Goal: Information Seeking & Learning: Understand process/instructions

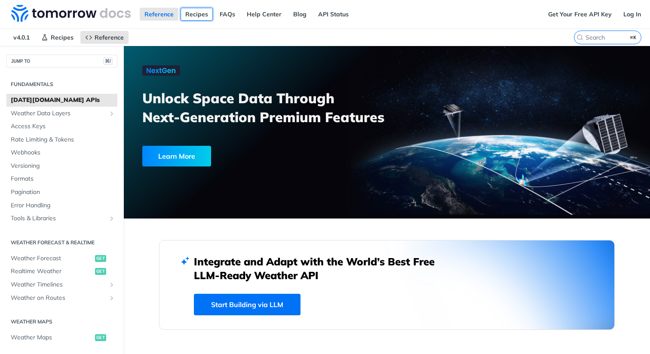
click at [198, 13] on link "Recipes" at bounding box center [197, 14] width 32 height 13
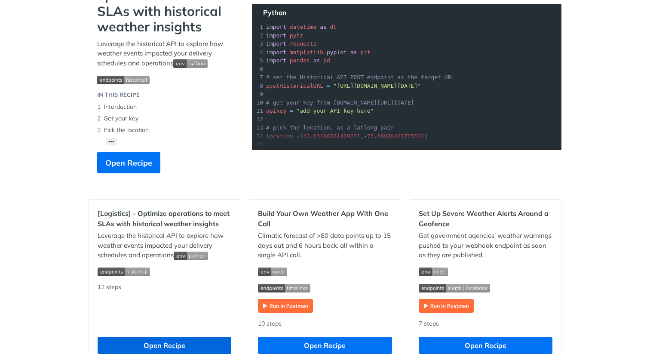
scroll to position [70, 0]
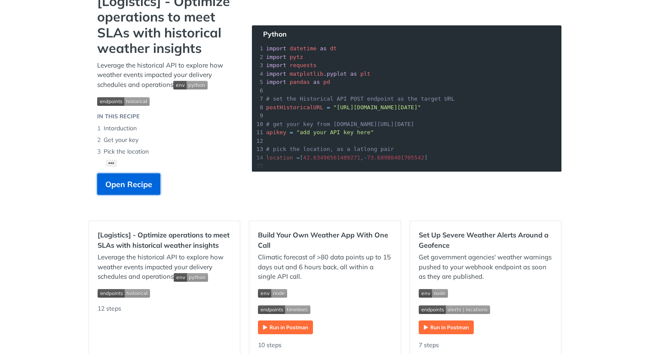
click at [140, 182] on span "Open Recipe" at bounding box center [128, 185] width 47 height 12
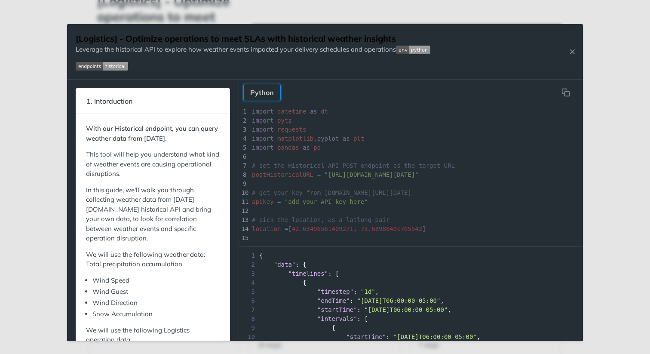
click at [262, 94] on button "Python" at bounding box center [261, 92] width 37 height 17
click at [404, 51] on img "Expand image" at bounding box center [413, 50] width 34 height 9
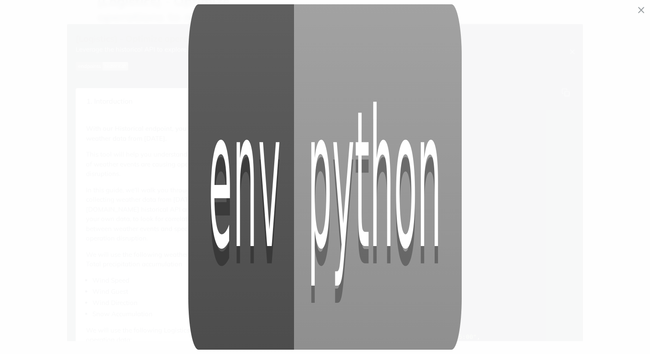
click at [391, 73] on img "Collapse image" at bounding box center [324, 176] width 273 height 345
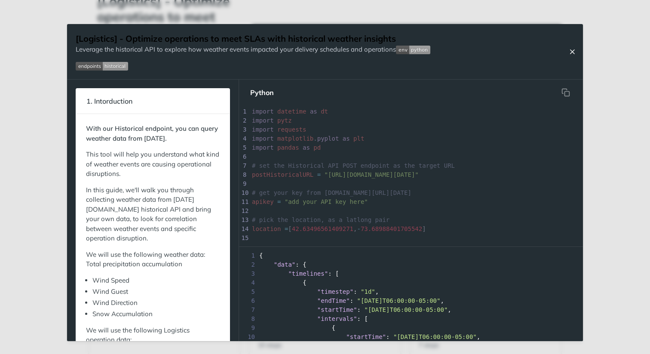
click at [572, 50] on icon "Close Recipe" at bounding box center [573, 52] width 8 height 8
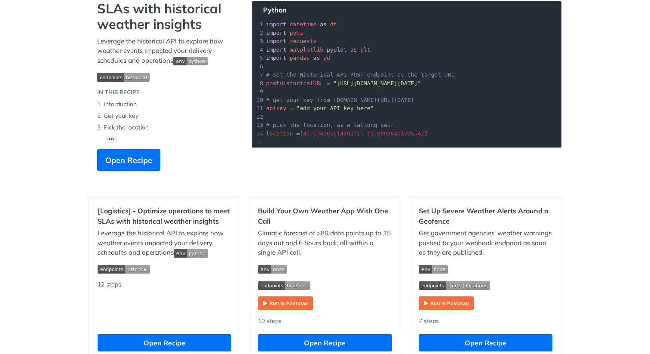
scroll to position [120, 0]
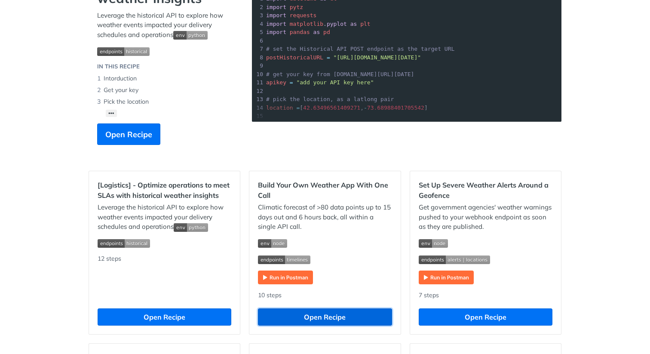
click at [298, 314] on button "Open Recipe" at bounding box center [325, 316] width 134 height 17
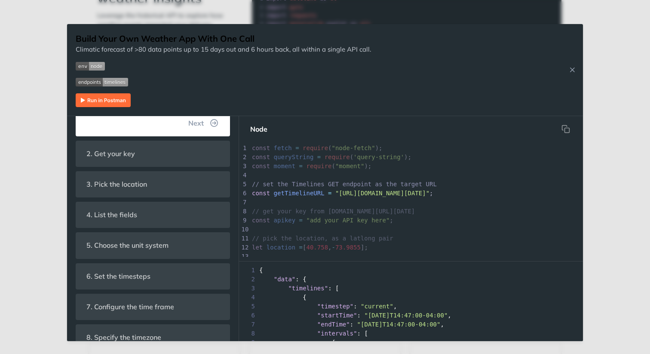
scroll to position [255, 0]
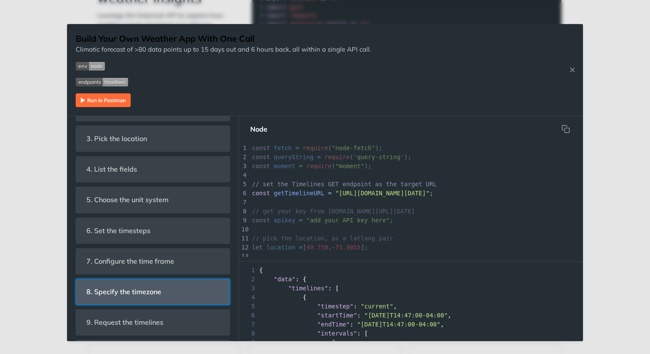
click at [170, 295] on header "8. Specify the timezone" at bounding box center [153, 291] width 154 height 25
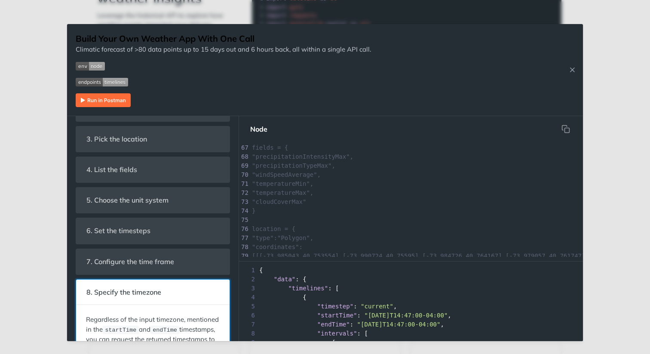
scroll to position [489, 0]
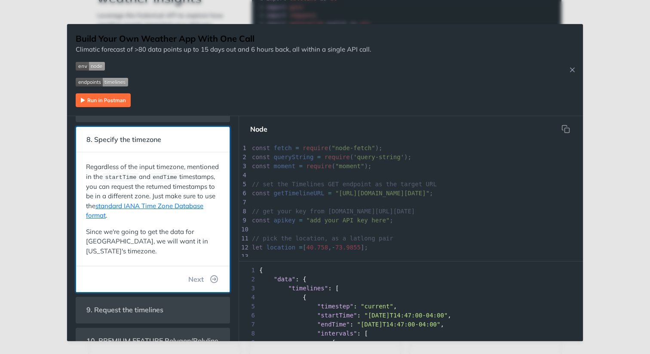
click at [160, 243] on p "Since we're going to get the data for Times Square, we will want it in New York…" at bounding box center [153, 241] width 134 height 29
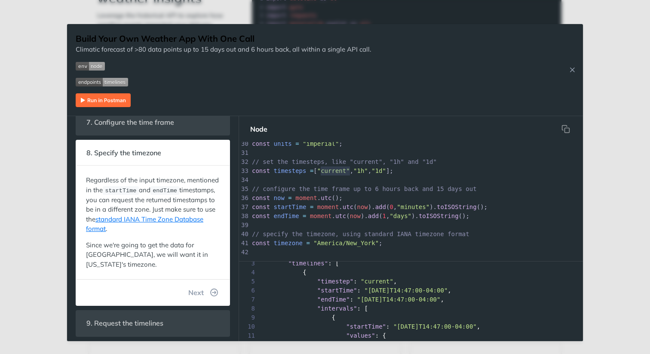
type textarea ""current""
drag, startPoint x: 321, startPoint y: 171, endPoint x: 353, endPoint y: 172, distance: 31.8
click at [353, 172] on div "x */ 1 const fetch = require ( "node-fetch" ); 2 const queryString = require ( …" at bounding box center [467, 125] width 435 height 497
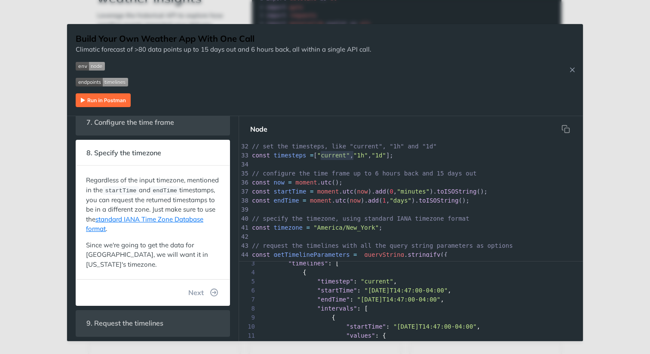
click at [353, 218] on span "// specify the timezone, using standard IANA timezone format" at bounding box center [361, 218] width 218 height 7
type textarea "// specify the timezone, using standard IANA timezone format"
click at [353, 218] on span "// specify the timezone, using standard IANA timezone format" at bounding box center [361, 218] width 218 height 7
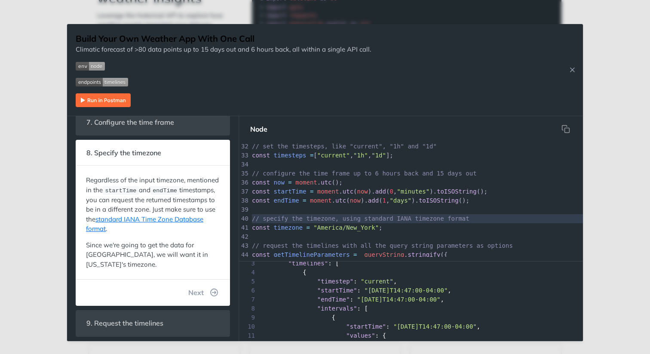
click at [384, 228] on pre "const timezone = "America/New_York" ;" at bounding box center [467, 227] width 435 height 9
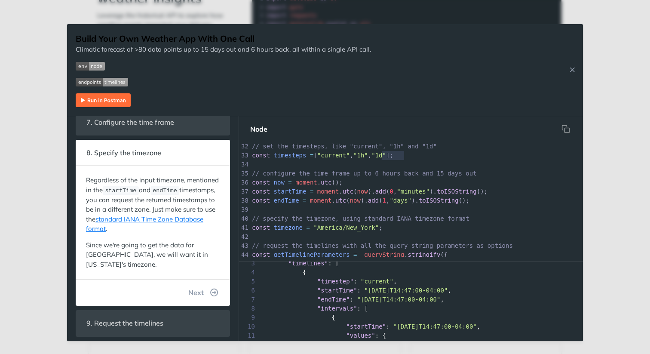
type textarea ""1h", "1d"];"
drag, startPoint x: 419, startPoint y: 154, endPoint x: 360, endPoint y: 156, distance: 59.8
click at [360, 156] on pre "const timesteps = [ "current" , "1h" , "1d" ];" at bounding box center [467, 155] width 435 height 9
click at [336, 161] on pre "​" at bounding box center [467, 164] width 435 height 9
type textarea "["curr"
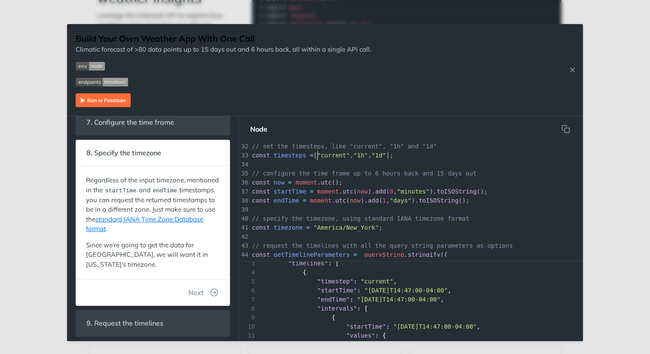
drag, startPoint x: 316, startPoint y: 156, endPoint x: 339, endPoint y: 156, distance: 23.2
click at [339, 156] on span "const timesteps = [ "current" , "1h" , "1d" ];" at bounding box center [323, 155] width 142 height 7
click at [363, 160] on pre "​" at bounding box center [467, 164] width 435 height 9
type textarea ""current", "1h", "1d""
drag, startPoint x: 320, startPoint y: 156, endPoint x: 397, endPoint y: 157, distance: 77.0
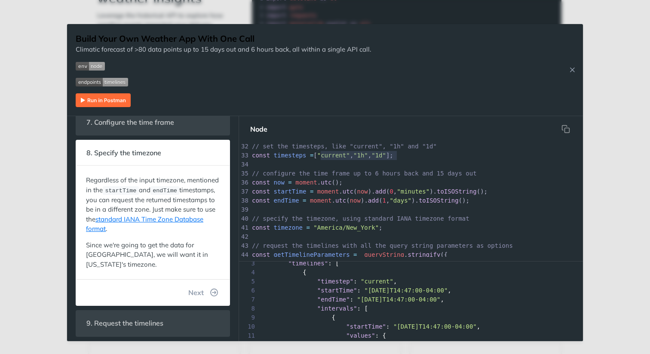
click at [394, 157] on span "const timesteps = [ "current" , "1h" , "1d" ];" at bounding box center [323, 155] width 142 height 7
click at [354, 216] on span "// specify the timezone, using standard IANA timezone format" at bounding box center [361, 218] width 218 height 7
type textarea ""current", "1h", "1d""
drag, startPoint x: 396, startPoint y: 153, endPoint x: 323, endPoint y: 157, distance: 73.2
click at [321, 157] on div "x */ 1 const fetch = require ( "node-fetch" ); 2 const queryString = require ( …" at bounding box center [467, 110] width 435 height 497
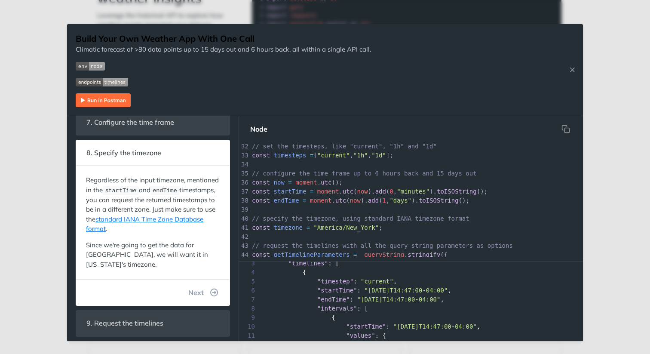
click at [340, 201] on span "utc" at bounding box center [340, 200] width 11 height 7
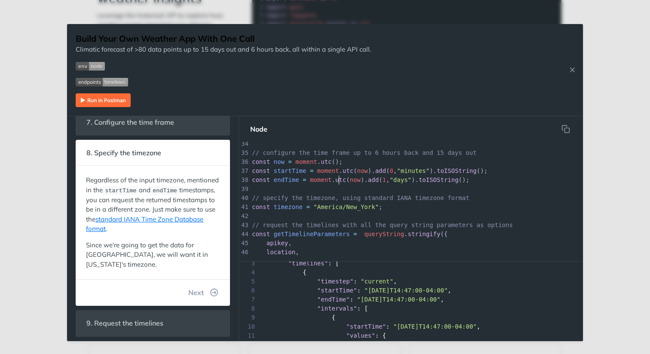
scroll to position [332, 0]
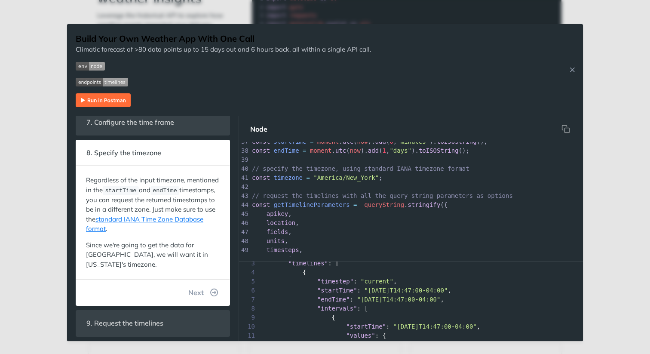
click at [61, 101] on div "Jump to Content Reference Recipes FAQs Help Center Blog API Status Recipes Refe…" at bounding box center [325, 177] width 650 height 354
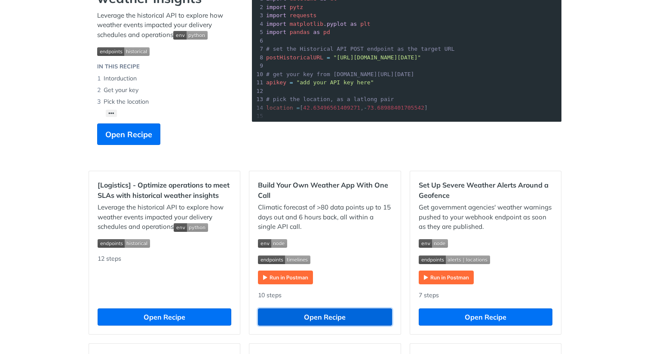
click at [307, 323] on button "Open Recipe" at bounding box center [325, 316] width 134 height 17
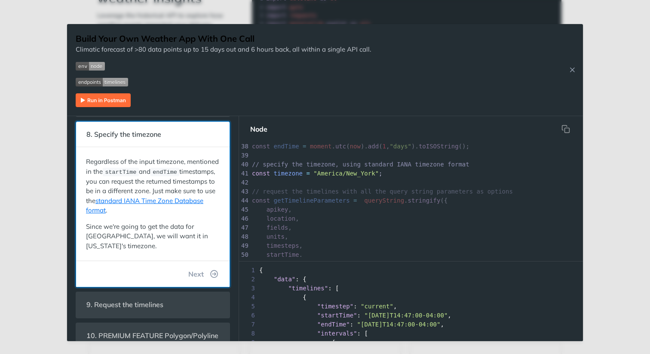
scroll to position [200, 0]
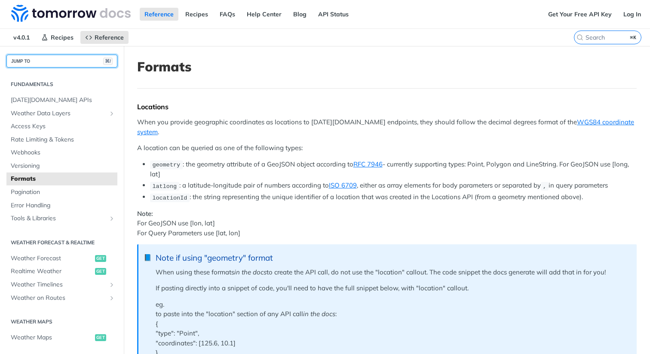
scroll to position [923, 0]
